Goal: Use online tool/utility: Use online tool/utility

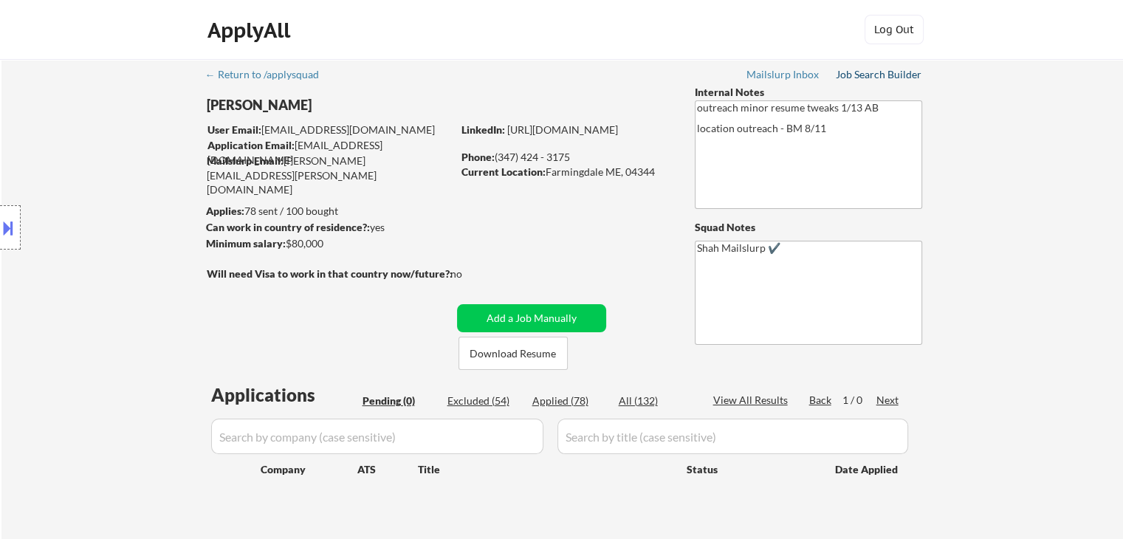
click at [859, 69] on div "Job Search Builder" at bounding box center [879, 74] width 86 height 10
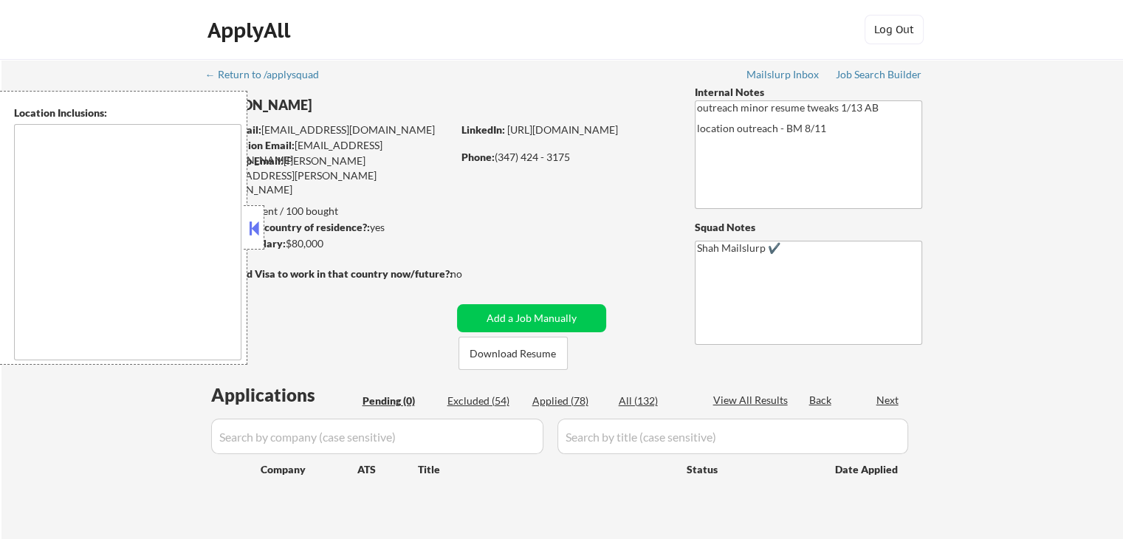
type textarea "[GEOGRAPHIC_DATA], [GEOGRAPHIC_DATA] [GEOGRAPHIC_DATA], [GEOGRAPHIC_DATA] [GEOG…"
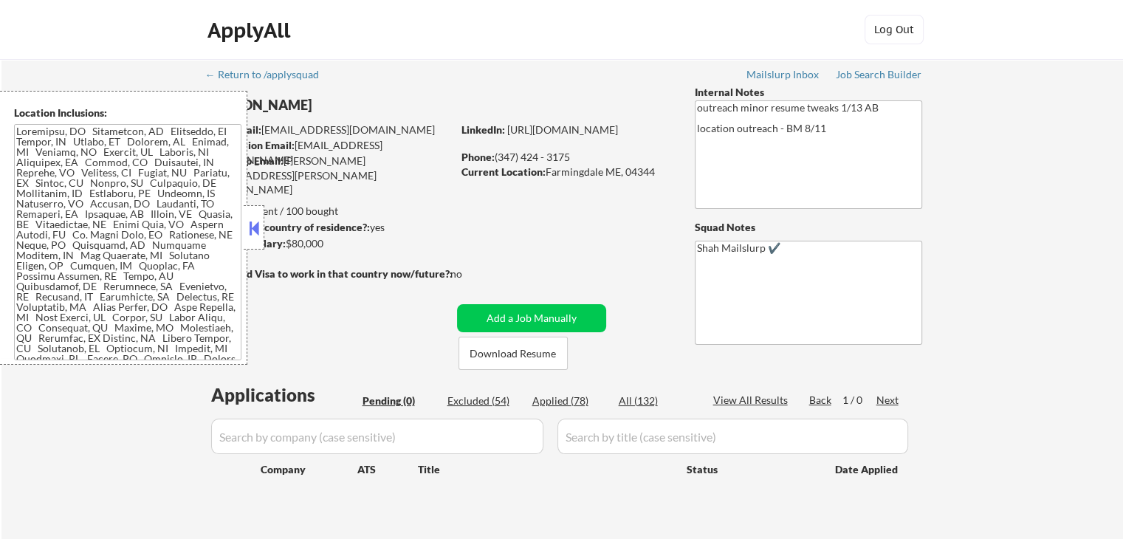
click at [255, 227] on button at bounding box center [254, 228] width 16 height 22
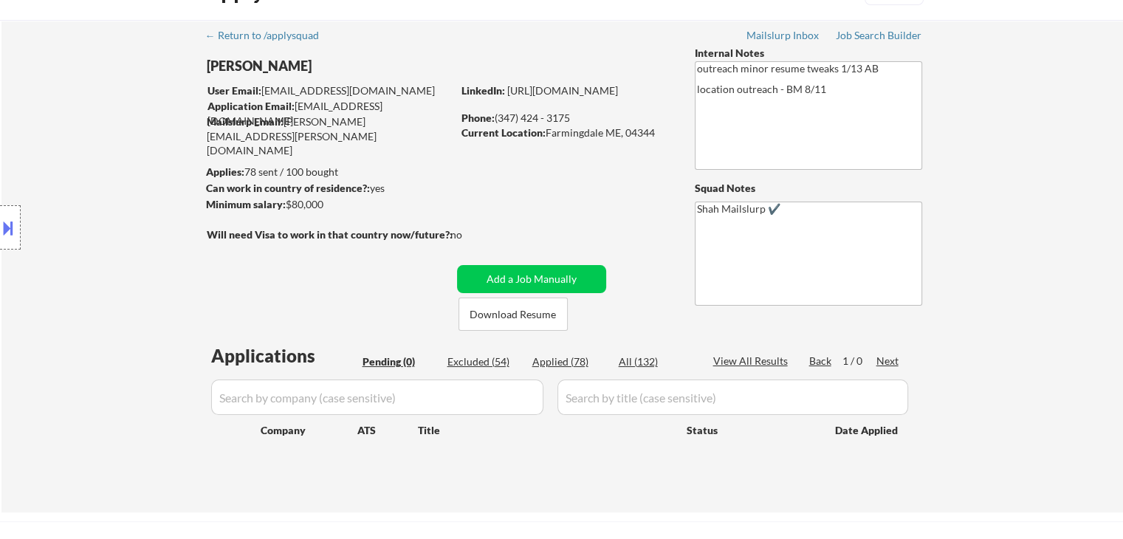
scroll to position [74, 0]
